Goal: Browse casually: Explore the website without a specific task or goal

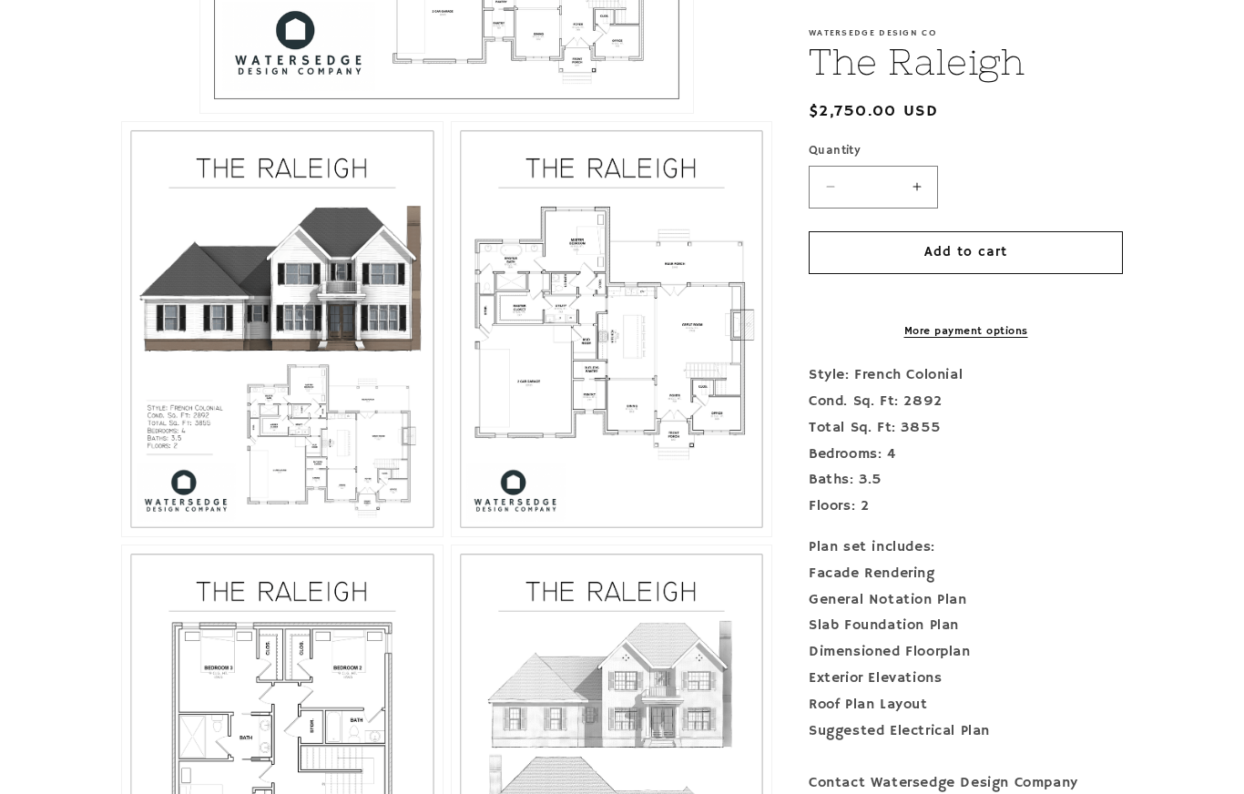
scroll to position [952, 0]
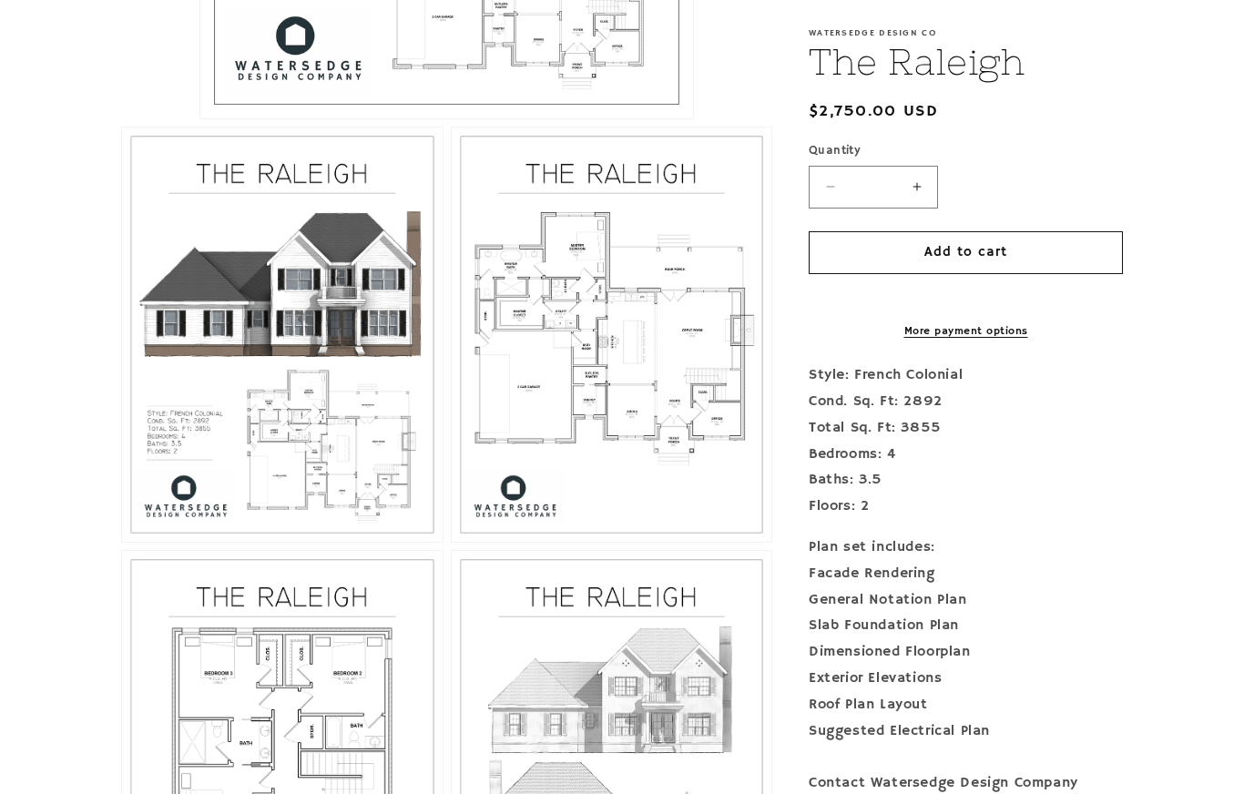
click at [452, 542] on button "Open media 3 in modal" at bounding box center [452, 542] width 0 height 0
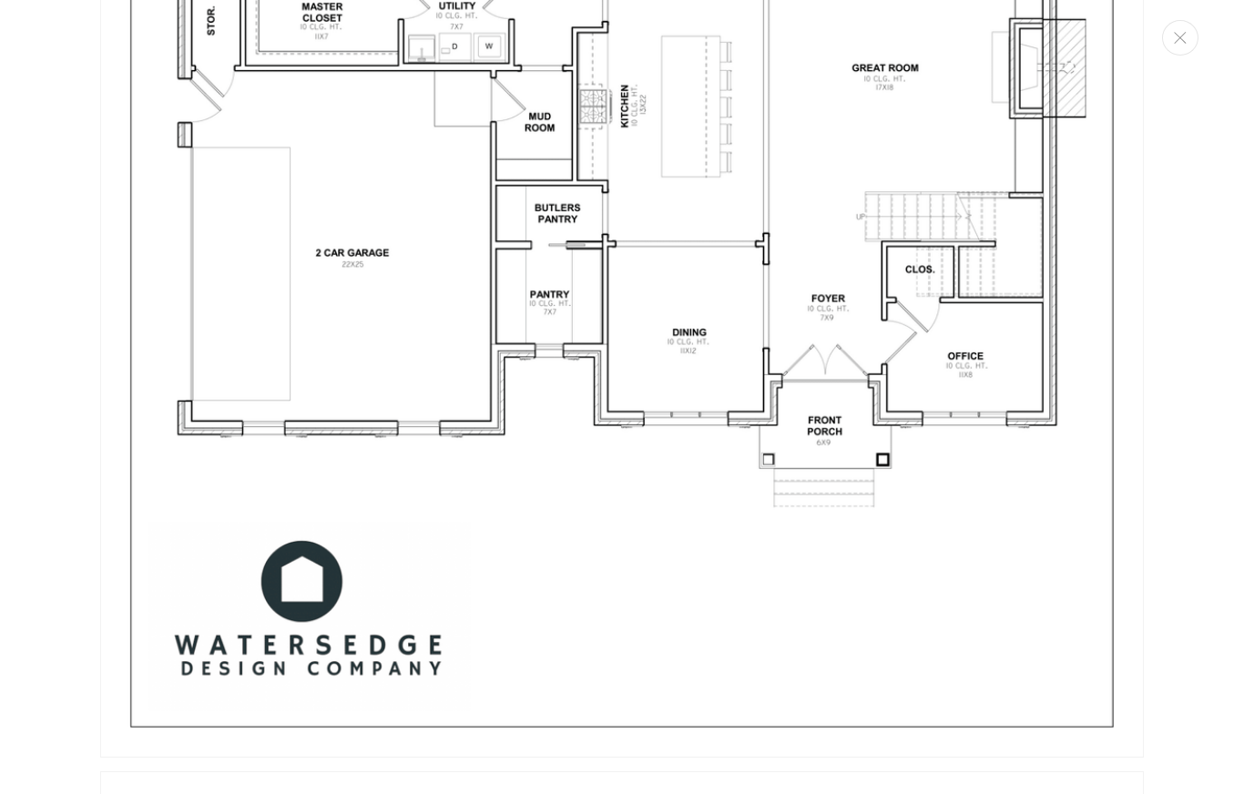
scroll to position [3632, 0]
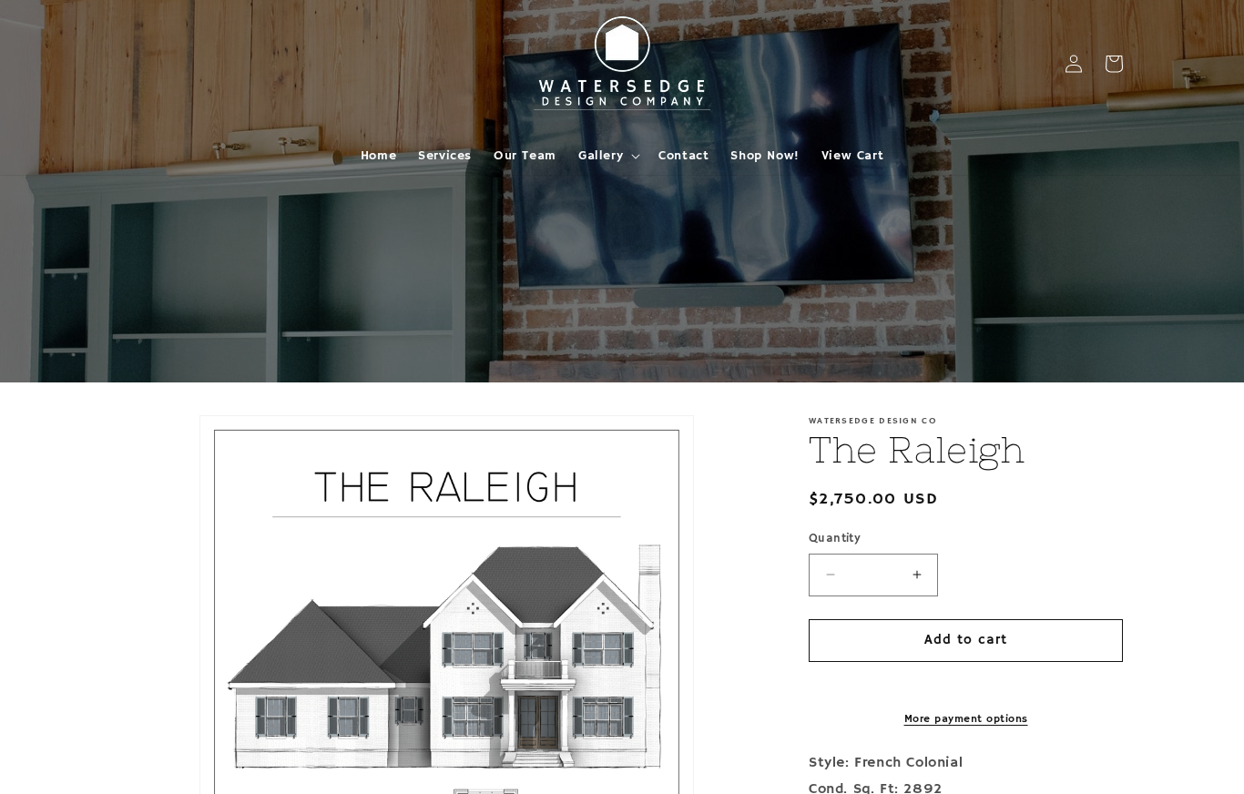
click at [631, 158] on icon at bounding box center [635, 156] width 9 height 5
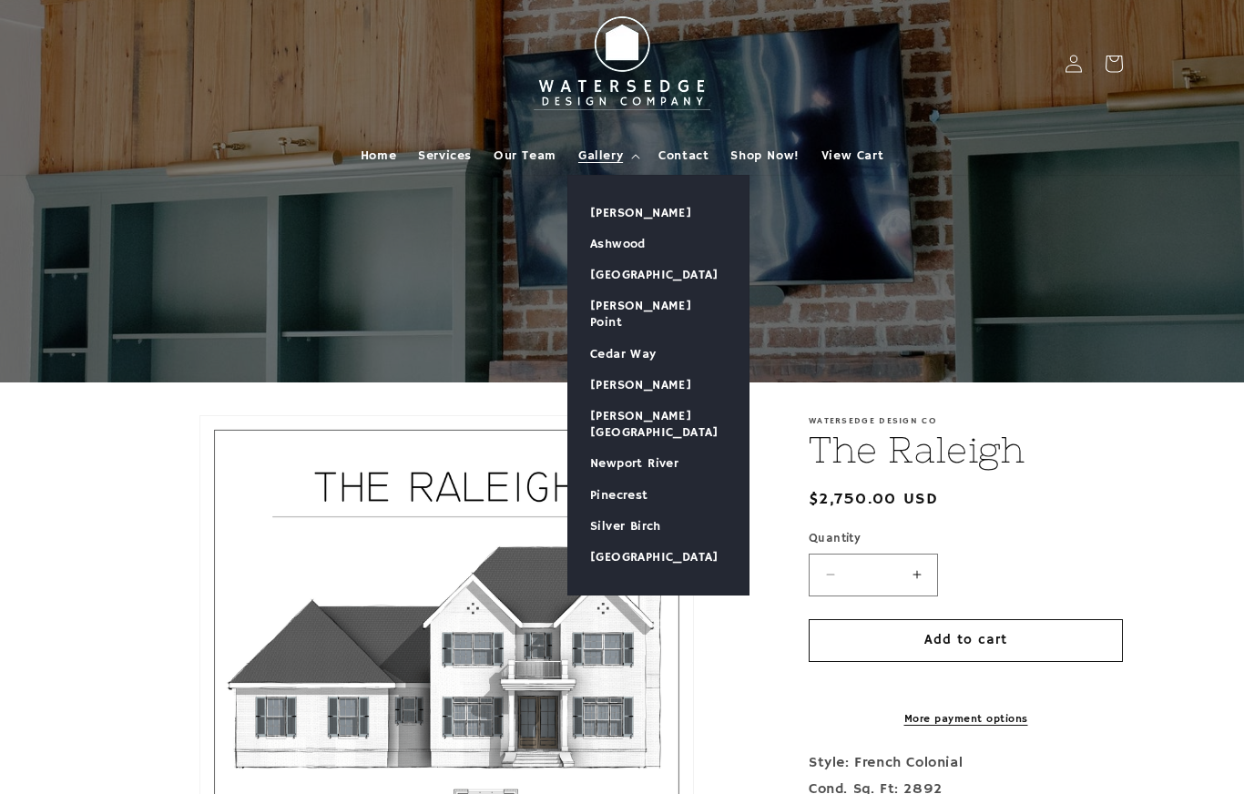
click at [635, 242] on link "Ashwood" at bounding box center [658, 244] width 180 height 31
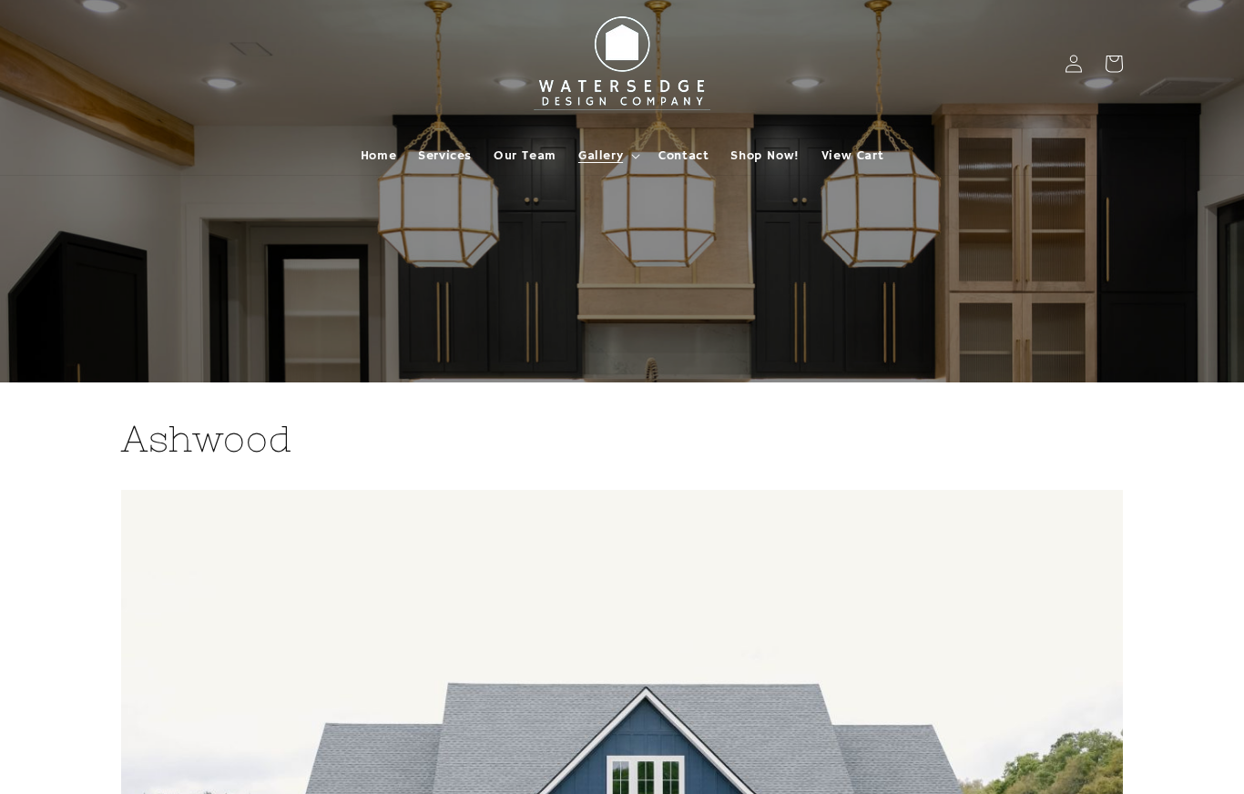
click at [382, 155] on span "Home" at bounding box center [379, 155] width 36 height 16
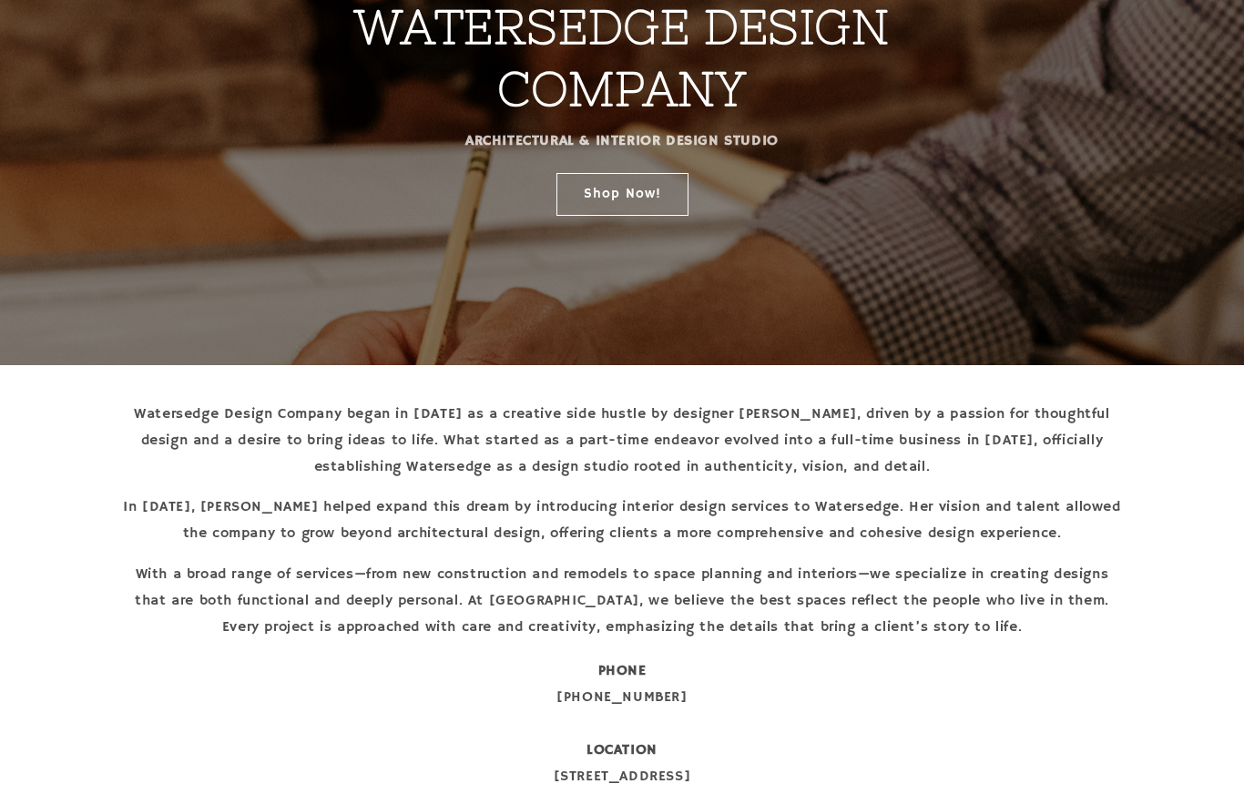
scroll to position [290, 0]
click at [660, 189] on link "Shop Now!" at bounding box center [622, 193] width 132 height 43
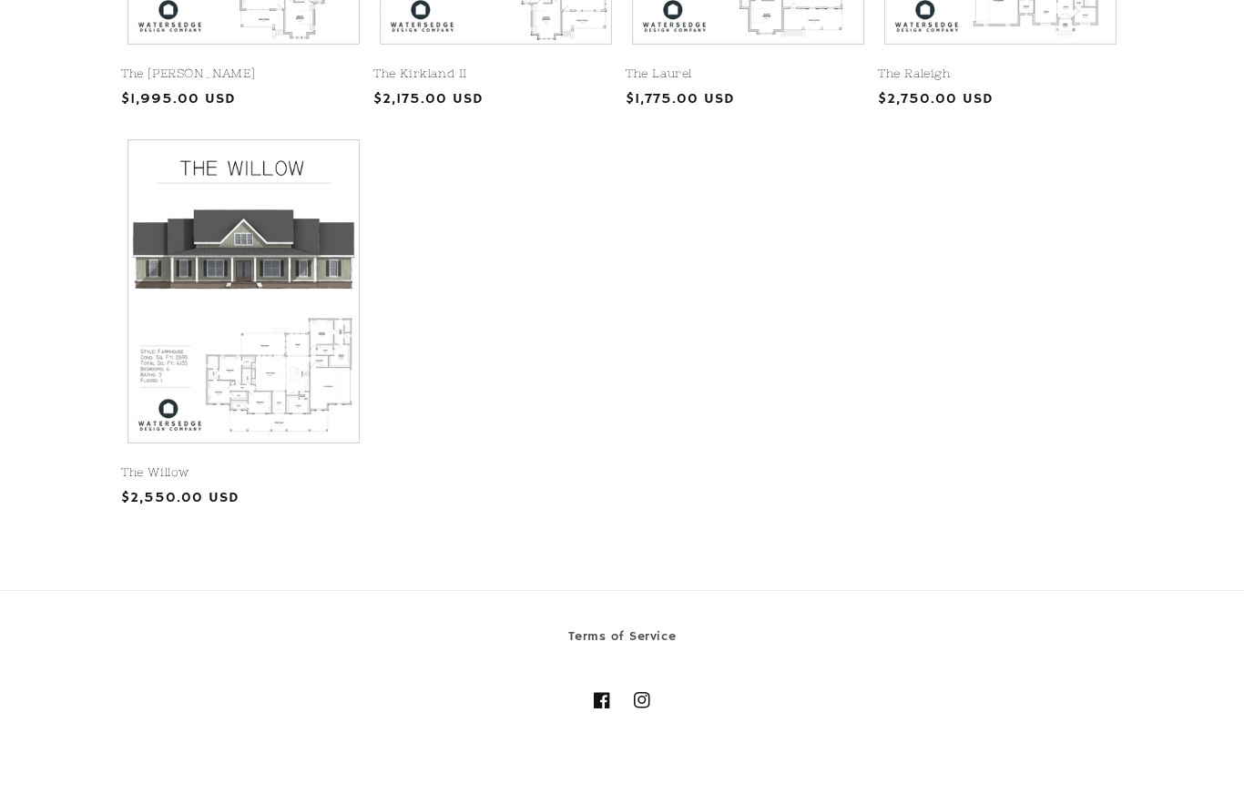
scroll to position [1141, 0]
click at [303, 465] on link "The Willow" at bounding box center [243, 472] width 245 height 15
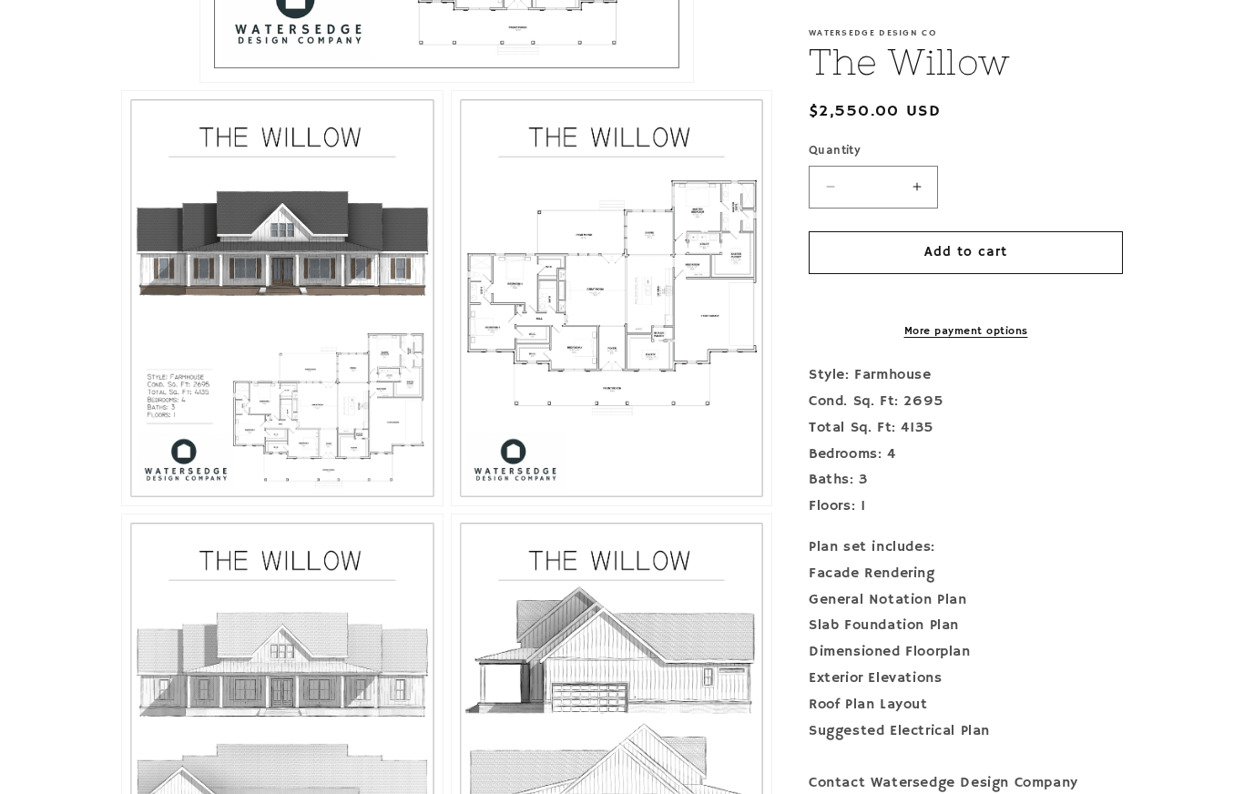
scroll to position [989, 0]
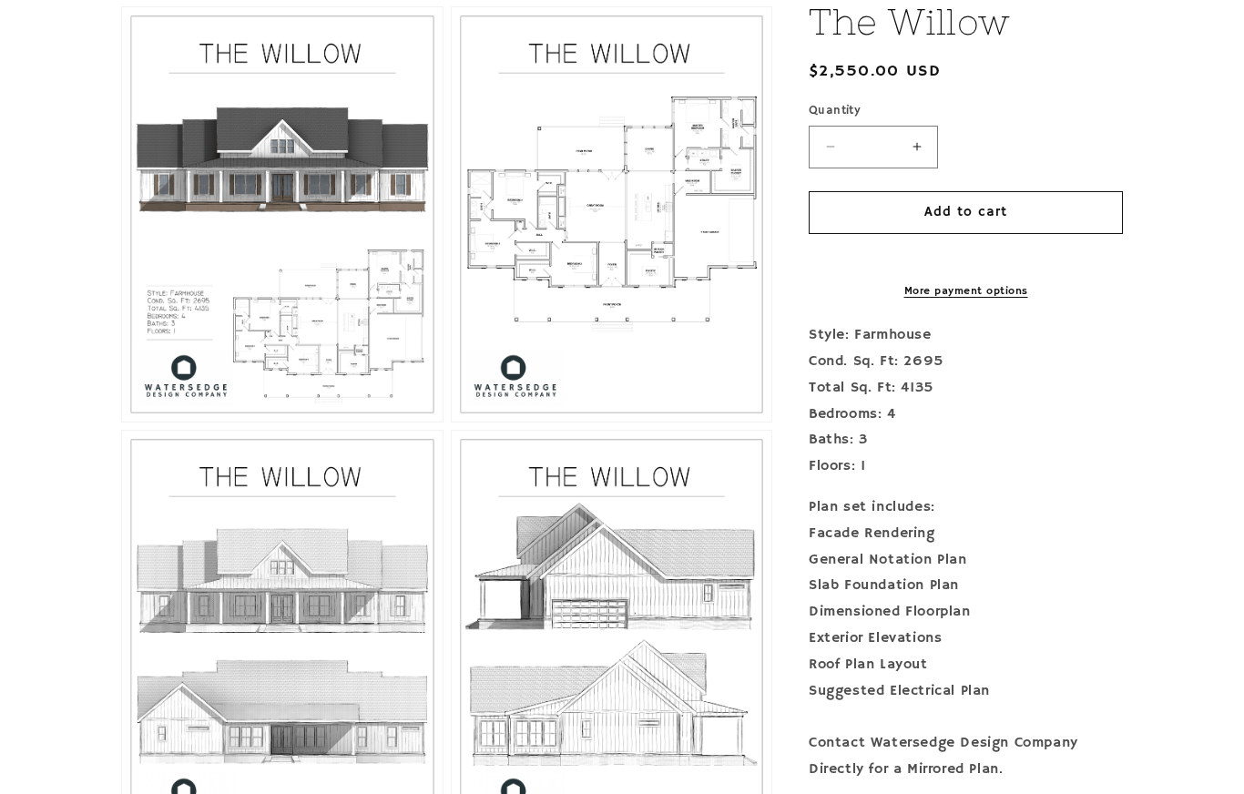
click at [452, 422] on button "Open media 3 in modal" at bounding box center [452, 422] width 0 height 0
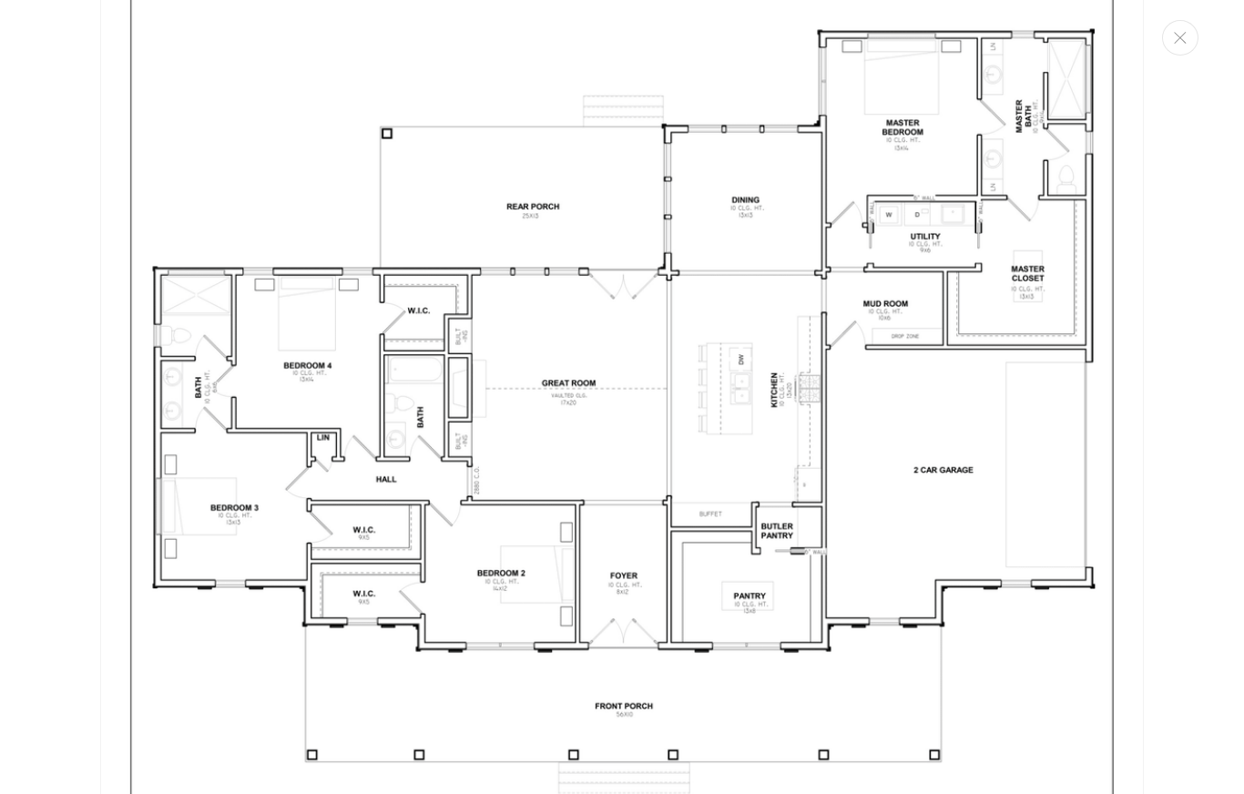
scroll to position [2996, 0]
